Goal: Check status

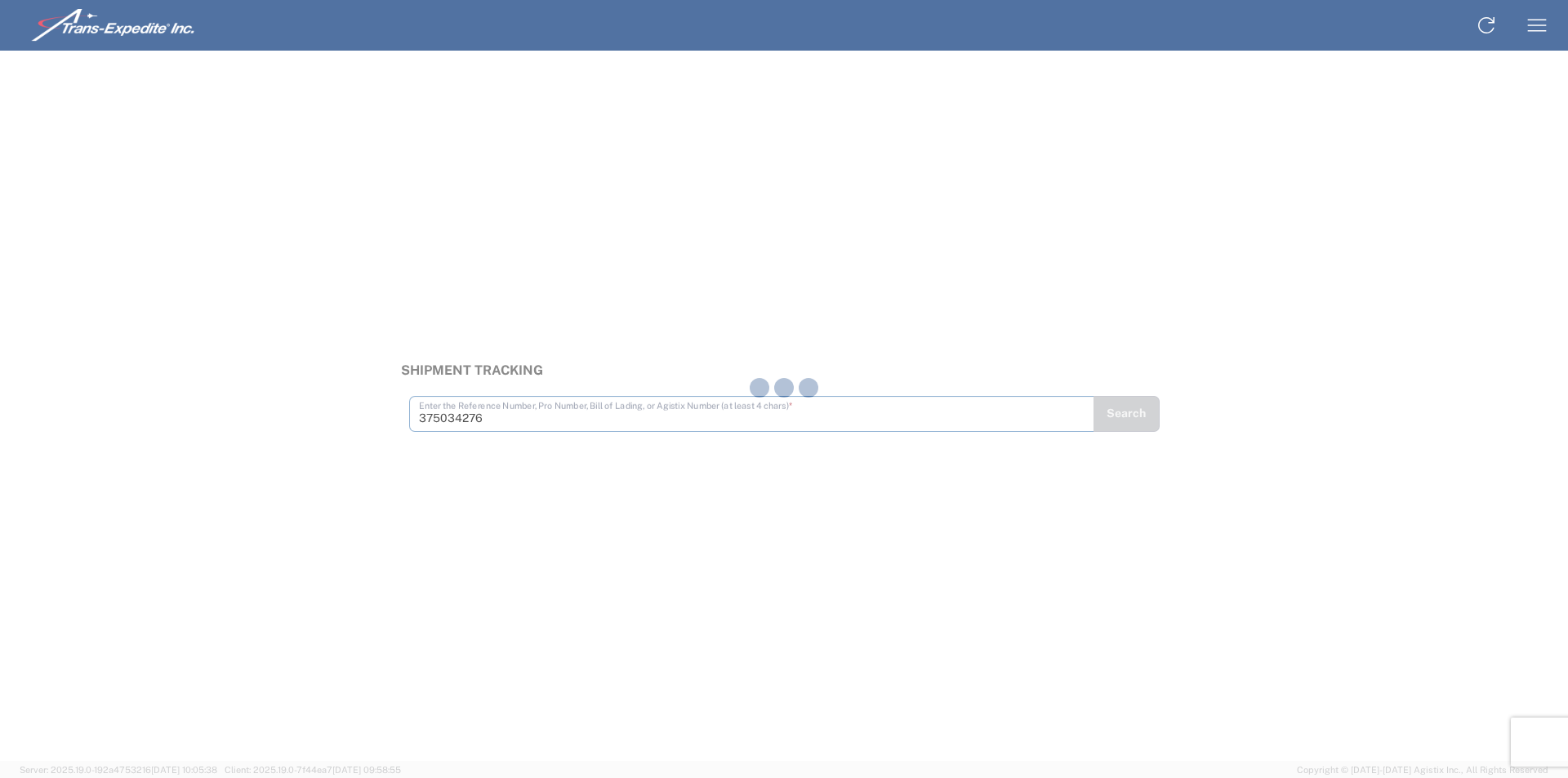
type input "375034276"
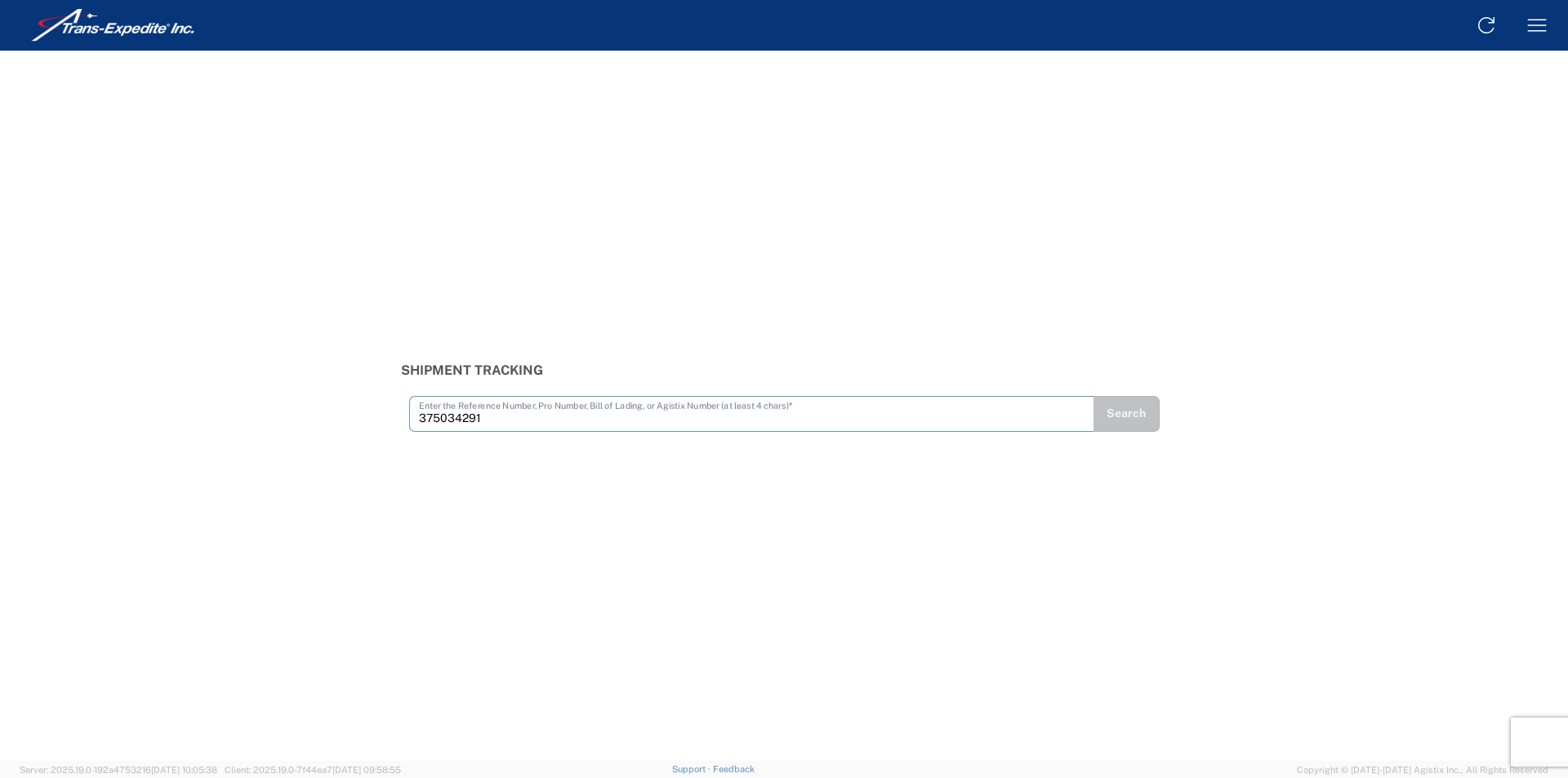
type input "375034291"
